Goal: Transaction & Acquisition: Obtain resource

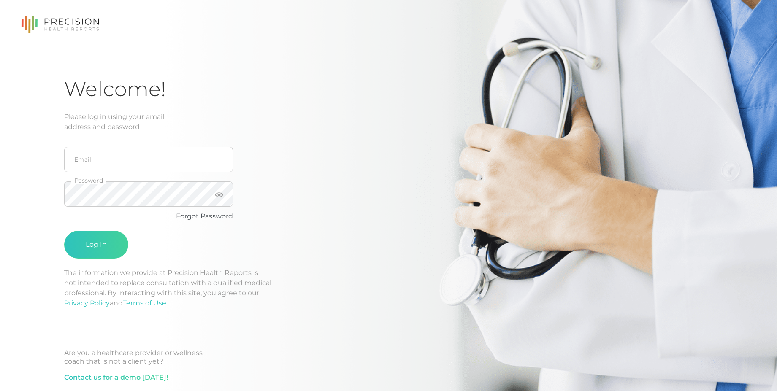
click at [203, 214] on link "Forgot Password" at bounding box center [204, 216] width 57 height 8
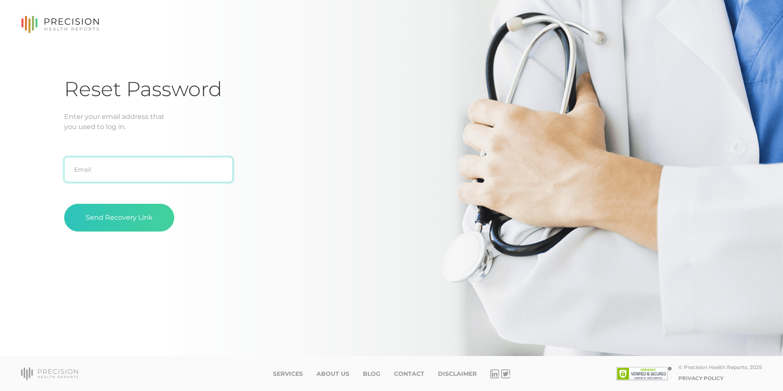
click at [137, 173] on input "text" at bounding box center [148, 169] width 169 height 25
type input "[EMAIL_ADDRESS][DOMAIN_NAME]"
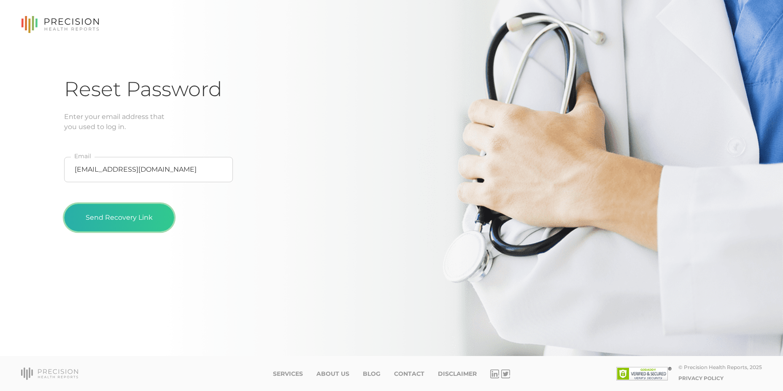
click at [109, 216] on button "Send Recovery Link" at bounding box center [119, 218] width 110 height 28
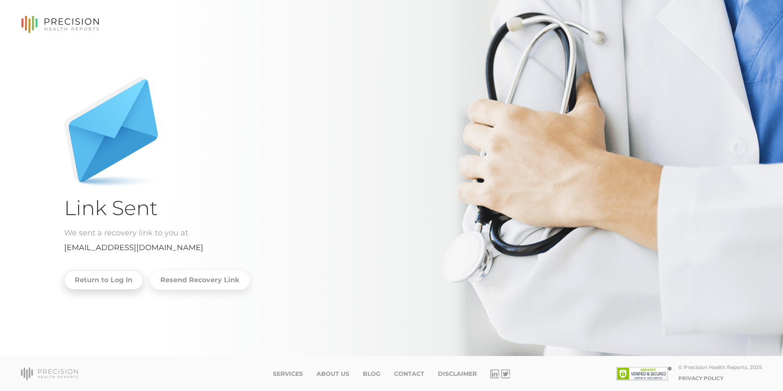
click at [101, 286] on link "Return to Log In" at bounding box center [103, 280] width 79 height 19
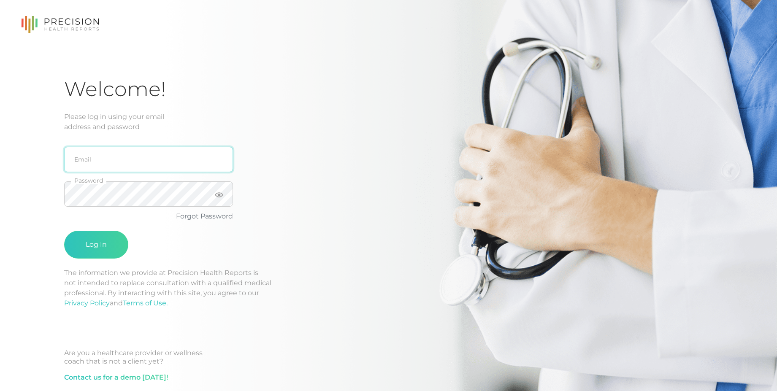
click at [127, 169] on input "email" at bounding box center [148, 159] width 169 height 25
type input "[EMAIL_ADDRESS][DOMAIN_NAME]"
click at [101, 249] on button "Log In" at bounding box center [96, 245] width 64 height 28
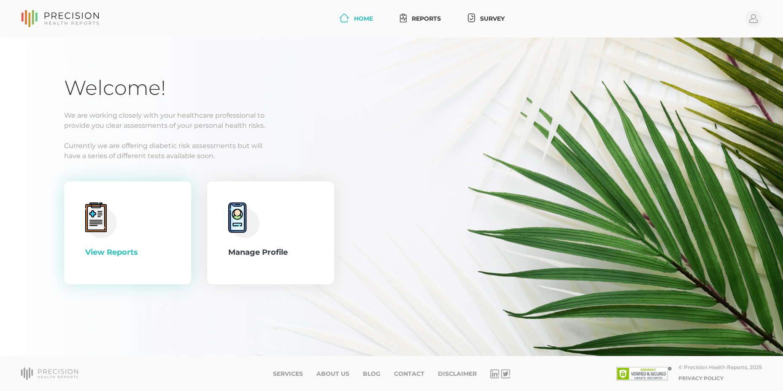
click at [92, 216] on icon at bounding box center [92, 214] width 6 height 6
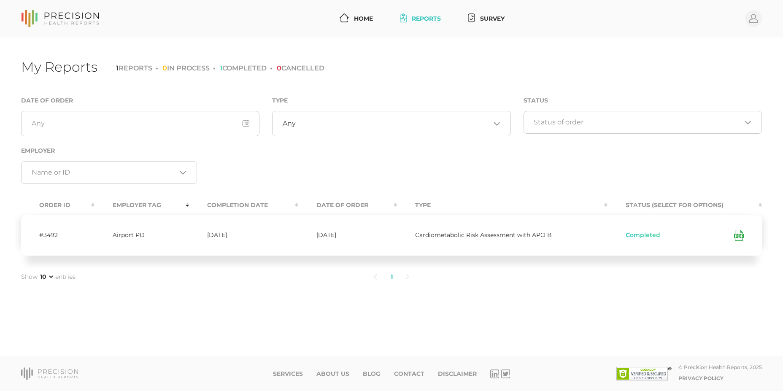
click at [739, 236] on icon at bounding box center [738, 236] width 4 height 2
click at [360, 21] on link "Home" at bounding box center [356, 19] width 40 height 16
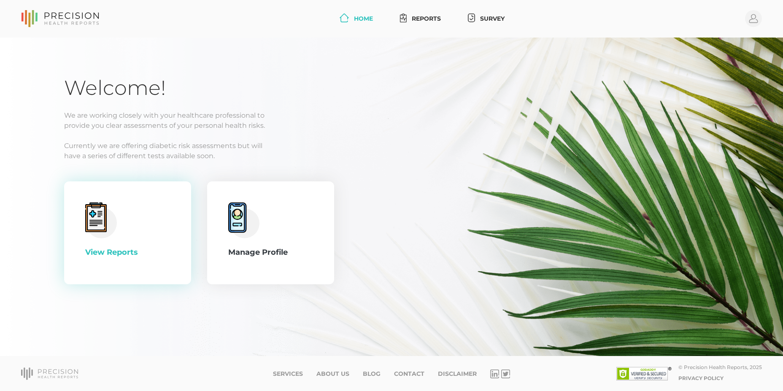
click at [161, 214] on div "View Reports" at bounding box center [127, 233] width 85 height 61
